Goal: Information Seeking & Learning: Find specific fact

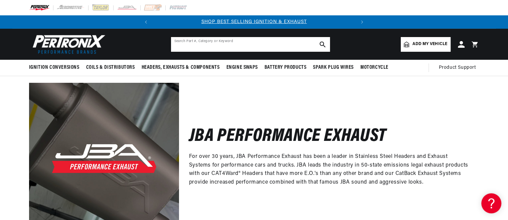
scroll to position [0, 203]
click at [215, 45] on input "text" at bounding box center [250, 44] width 159 height 15
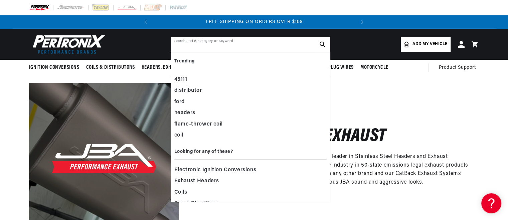
paste input "30-2551"
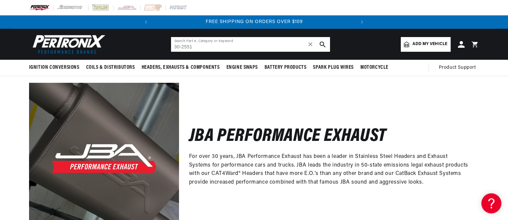
type input "30-2551"
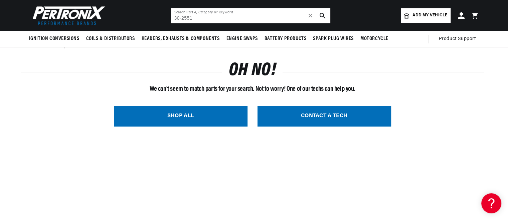
scroll to position [0, 203]
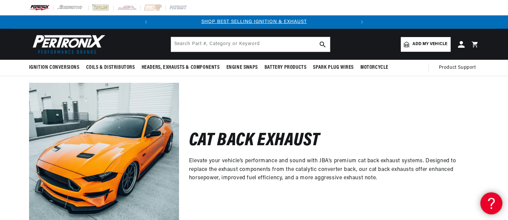
scroll to position [0, 203]
click at [493, 200] on use at bounding box center [491, 203] width 6 height 10
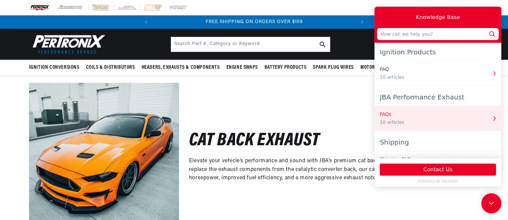
scroll to position [33, 0]
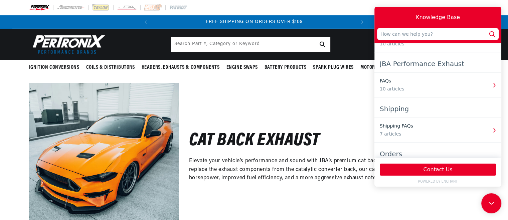
click at [424, 34] on input "text" at bounding box center [438, 34] width 122 height 12
drag, startPoint x: 390, startPoint y: 34, endPoint x: 376, endPoint y: 37, distance: 14.4
click at [376, 37] on div "Knowledge Base JBA-30-2551" at bounding box center [438, 25] width 127 height 36
type input "30-2551"
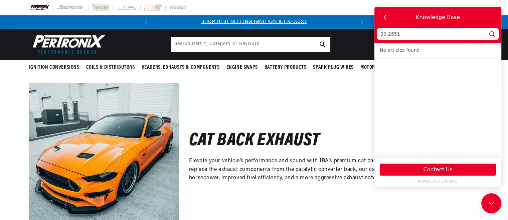
scroll to position [0, 203]
click at [233, 41] on input "text" at bounding box center [250, 44] width 159 height 15
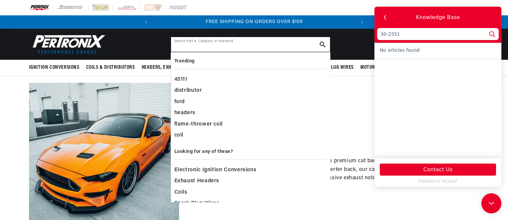
paste input "JBA-30-2551"
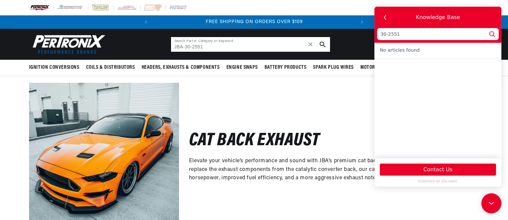
drag, startPoint x: 185, startPoint y: 46, endPoint x: 170, endPoint y: 47, distance: 15.4
click at [170, 47] on header "Ignition Conversions Back Ignition Conversions Shop by Feature" at bounding box center [254, 44] width 484 height 31
type input "30-2551"
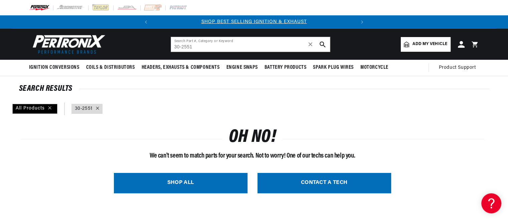
scroll to position [0, 203]
click at [304, 178] on link "CONTACT A TECH" at bounding box center [325, 183] width 134 height 20
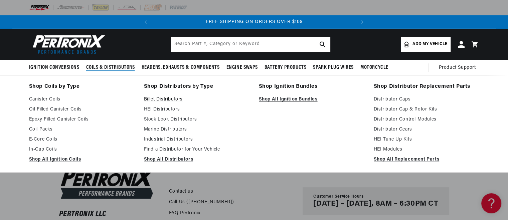
scroll to position [33, 0]
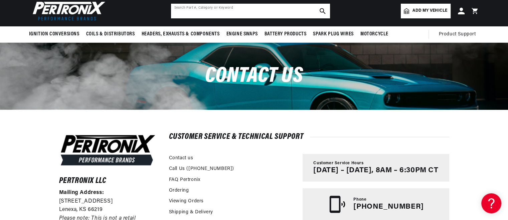
click at [217, 12] on input "text" at bounding box center [250, 11] width 159 height 15
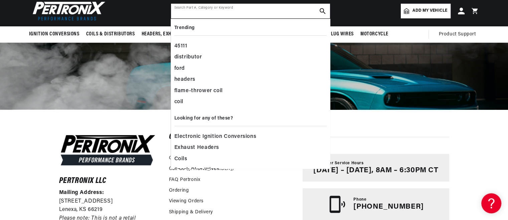
paste input "6969S"
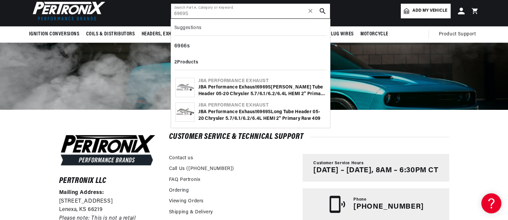
type input "6969S"
click at [217, 80] on div "JBA Performance Exhaust" at bounding box center [262, 81] width 127 height 7
click at [227, 108] on div "JBA Performance Exhaust" at bounding box center [262, 105] width 127 height 7
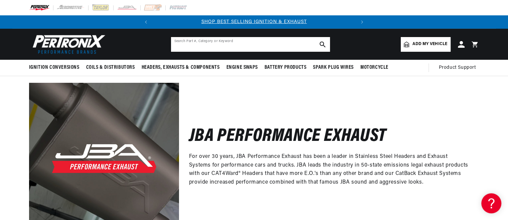
click at [199, 43] on input "text" at bounding box center [250, 44] width 159 height 15
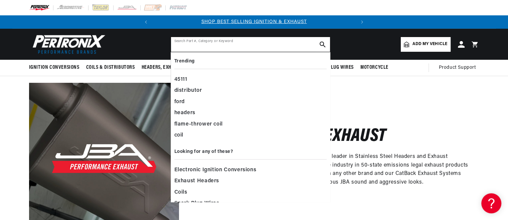
paste input "6969S"
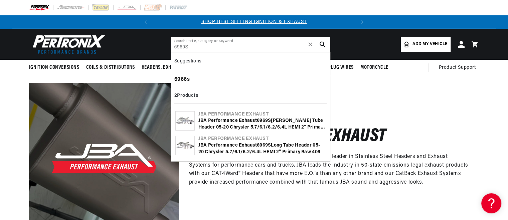
type input "6969S"
click at [183, 77] on div "6966s" at bounding box center [250, 79] width 152 height 11
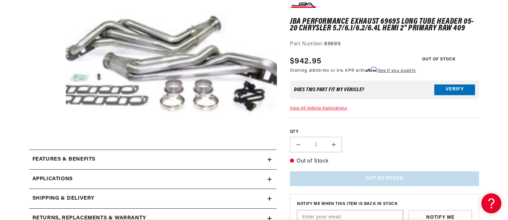
scroll to position [134, 0]
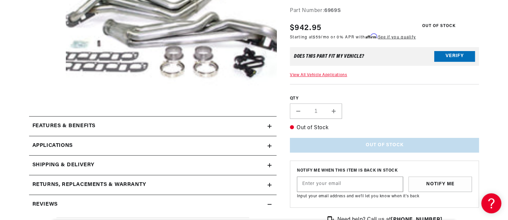
click at [268, 146] on icon at bounding box center [270, 146] width 4 height 4
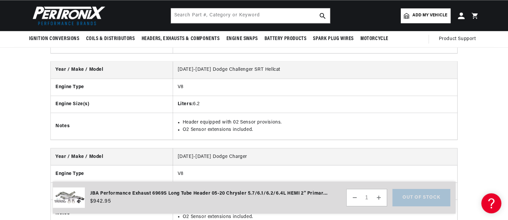
scroll to position [0, 203]
click at [274, 14] on input "text" at bounding box center [250, 15] width 159 height 15
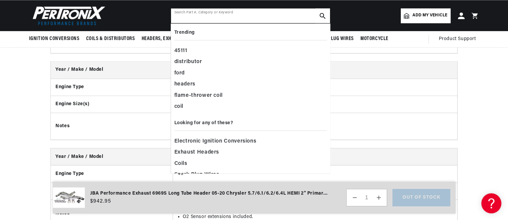
paste input "30-2551"
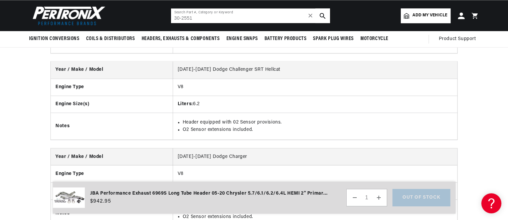
scroll to position [0, 0]
type input "30-2551"
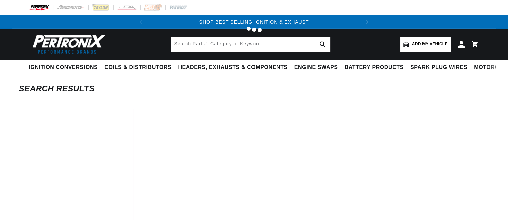
type input "30-2551"
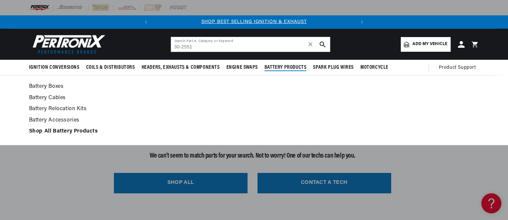
scroll to position [33, 0]
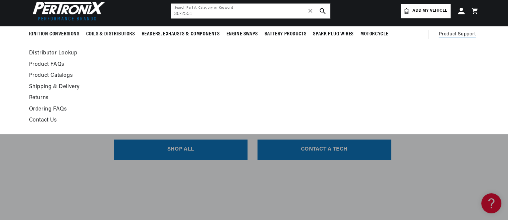
click at [445, 34] on span "Product Support" at bounding box center [457, 34] width 37 height 7
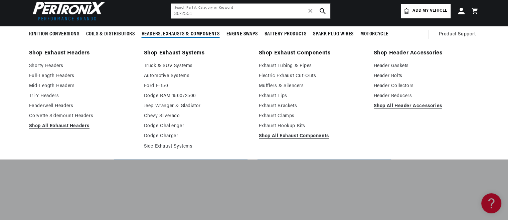
scroll to position [0, 0]
click at [58, 76] on link "Full-Length Headers" at bounding box center [82, 76] width 106 height 8
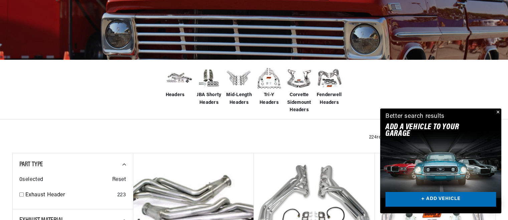
click at [497, 111] on button "Close" at bounding box center [498, 113] width 8 height 8
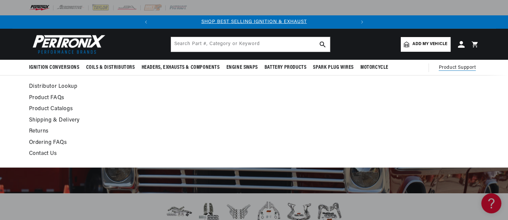
scroll to position [0, 203]
click at [452, 69] on span "Product Support" at bounding box center [457, 67] width 37 height 7
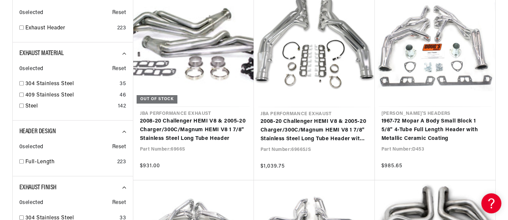
scroll to position [0, 0]
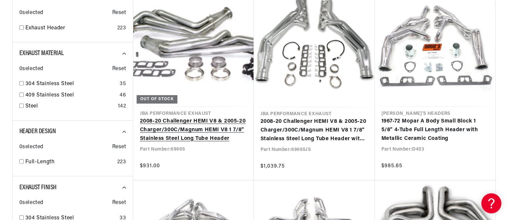
click at [209, 122] on link "2008-20 Challenger HEMI V8 & 2005-20 Charger/300C/Magnum HEMI V8 1 7/8" Stainle…" at bounding box center [193, 130] width 107 height 26
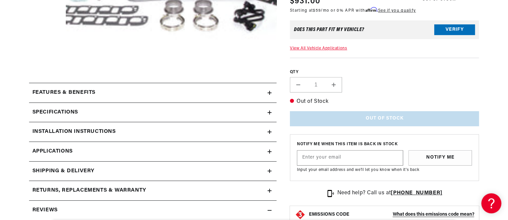
scroll to position [0, 203]
click at [270, 111] on icon at bounding box center [270, 113] width 0 height 4
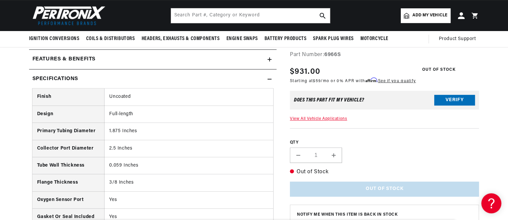
scroll to position [167, 0]
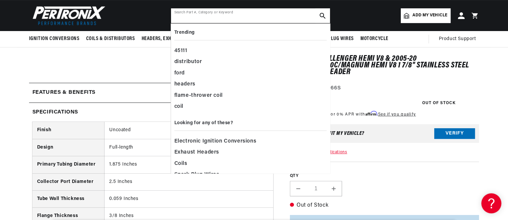
click at [206, 21] on input "text" at bounding box center [250, 15] width 159 height 15
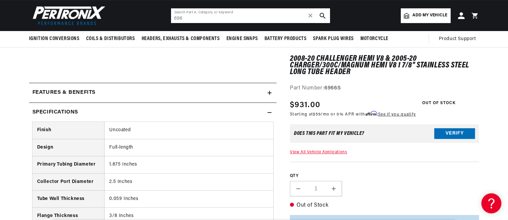
scroll to position [0, 203]
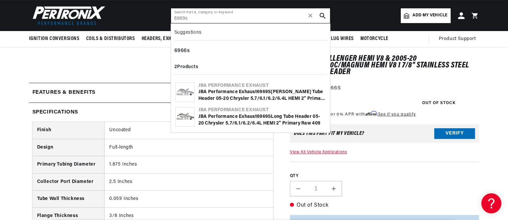
type input "6969s"
click at [241, 117] on div "JBA Performance Exhaust 6969S Long Tube Header 05-20 Chrysler 5.7/6.1/6.2/6.4L …" at bounding box center [262, 120] width 127 height 13
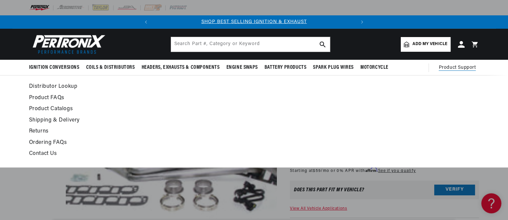
click at [456, 65] on span "Product Support" at bounding box center [457, 67] width 37 height 7
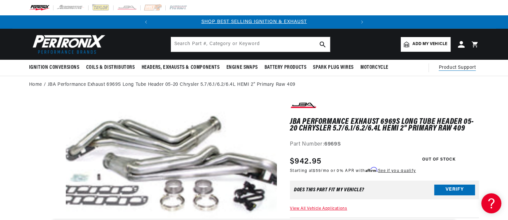
scroll to position [0, 203]
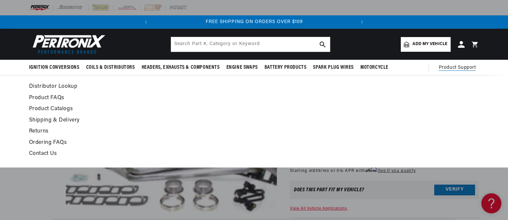
click at [452, 68] on span "Product Support" at bounding box center [457, 67] width 37 height 7
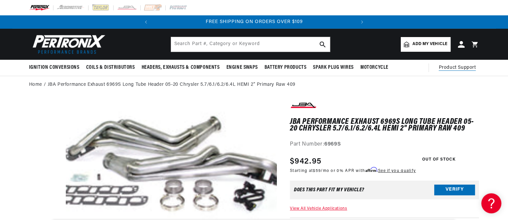
click at [452, 68] on span "Product Support" at bounding box center [457, 67] width 37 height 7
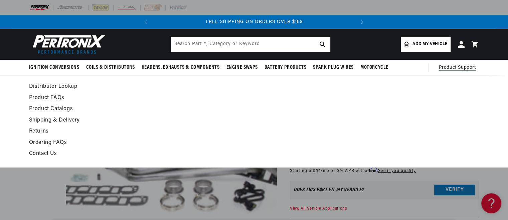
click at [41, 152] on link "Contact Us" at bounding box center [193, 153] width 329 height 9
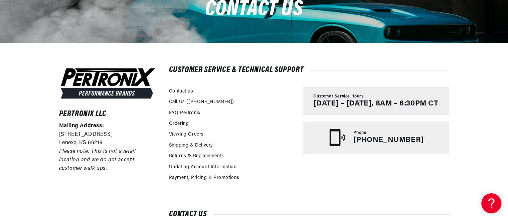
scroll to position [0, 203]
